Goal: Information Seeking & Learning: Learn about a topic

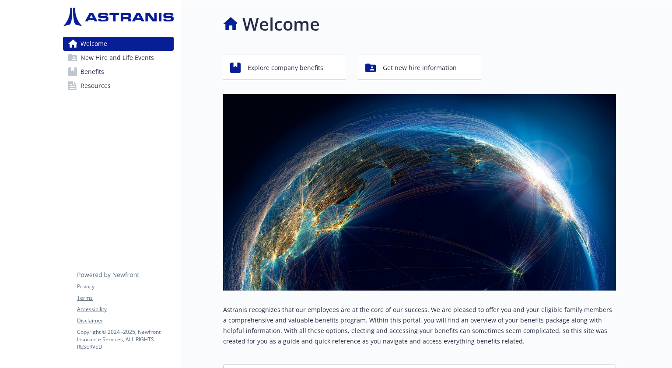
click at [122, 66] on link "Benefits" at bounding box center [118, 72] width 111 height 14
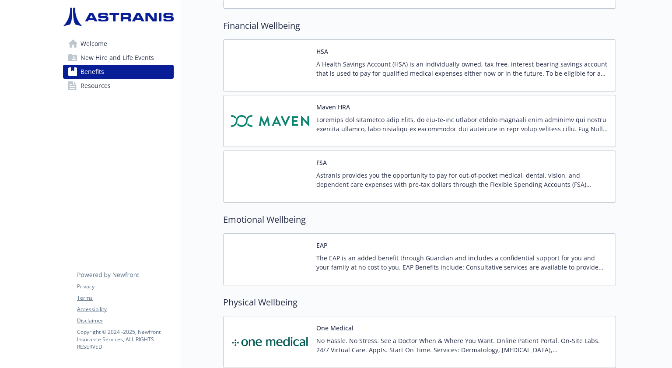
scroll to position [816, 0]
